Goal: Information Seeking & Learning: Learn about a topic

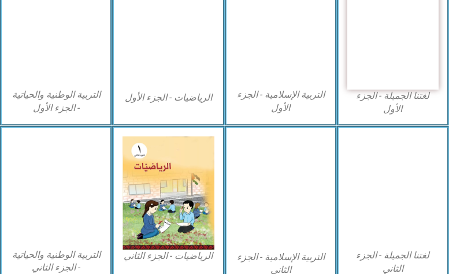
scroll to position [404, 0]
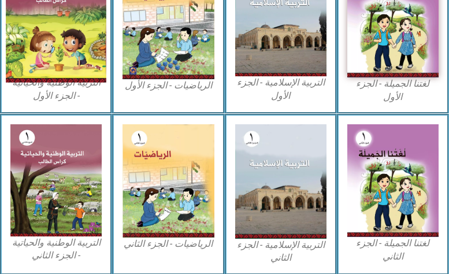
click at [42, 35] on img at bounding box center [56, 20] width 100 height 123
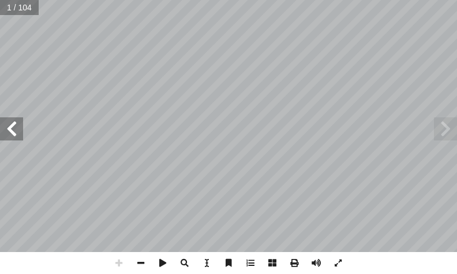
click at [18, 140] on span at bounding box center [11, 128] width 23 height 23
click at [16, 139] on span at bounding box center [11, 128] width 23 height 23
click at [144, 262] on span at bounding box center [141, 263] width 22 height 22
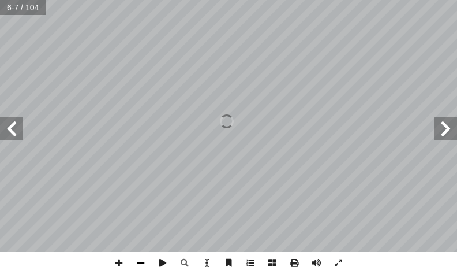
click at [144, 262] on span at bounding box center [141, 263] width 22 height 22
click at [18, 136] on span at bounding box center [11, 128] width 23 height 23
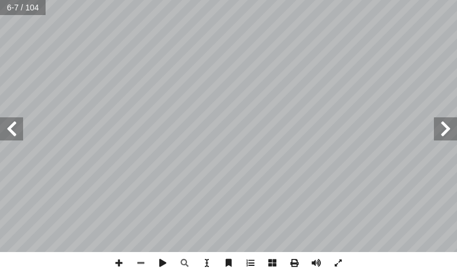
click at [18, 136] on span at bounding box center [11, 128] width 23 height 23
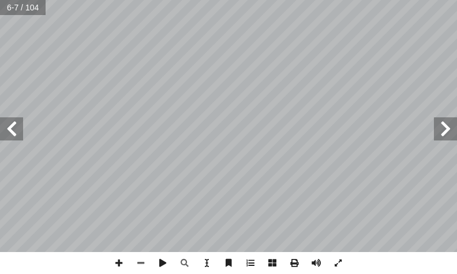
click at [18, 136] on span at bounding box center [11, 128] width 23 height 23
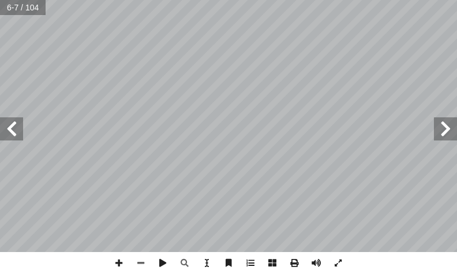
click at [18, 136] on span at bounding box center [11, 128] width 23 height 23
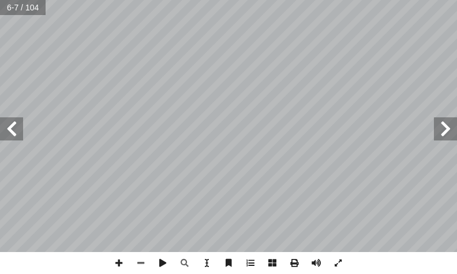
click at [18, 136] on span at bounding box center [11, 128] width 23 height 23
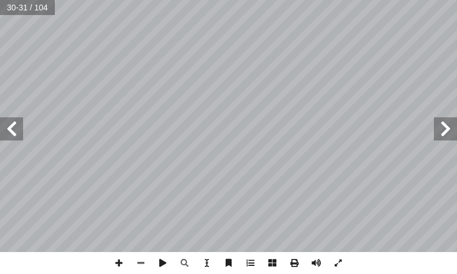
click at [18, 136] on span at bounding box center [11, 128] width 23 height 23
click at [446, 129] on span at bounding box center [445, 128] width 23 height 23
click at [111, 263] on span at bounding box center [119, 263] width 22 height 22
